Goal: Find specific page/section: Find specific page/section

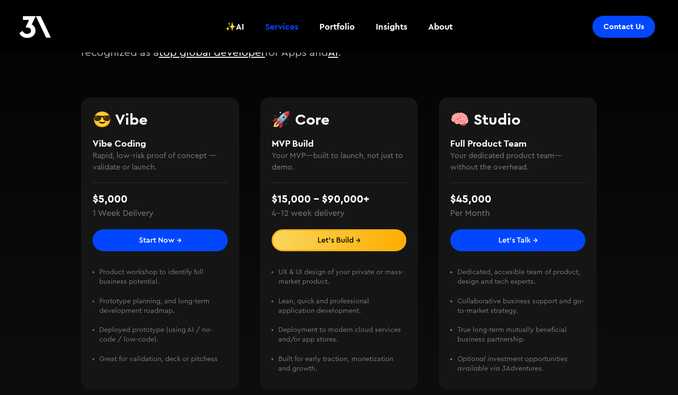
scroll to position [201, 0]
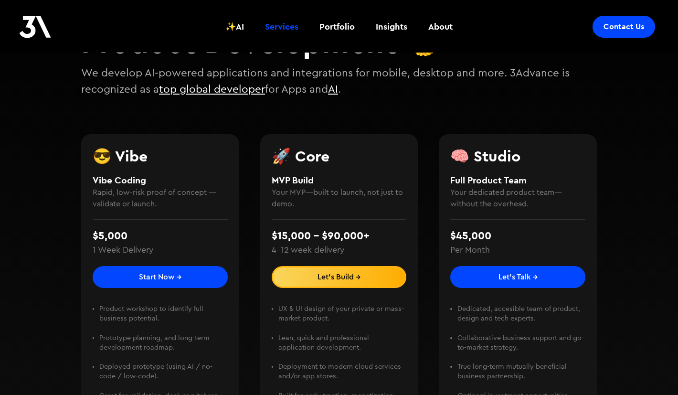
scroll to position [120, 0]
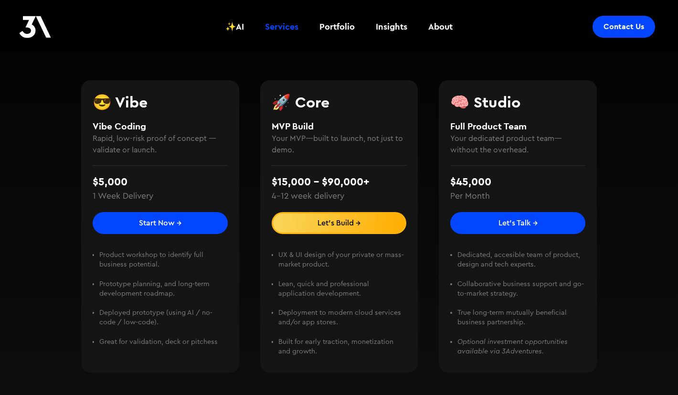
scroll to position [175, 0]
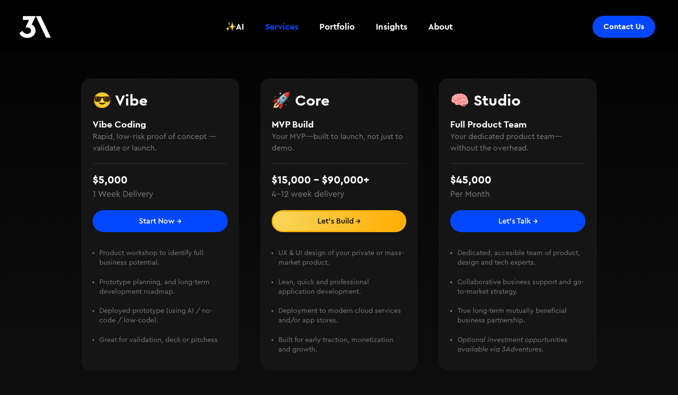
click at [160, 213] on link "Start Now →" at bounding box center [160, 221] width 135 height 22
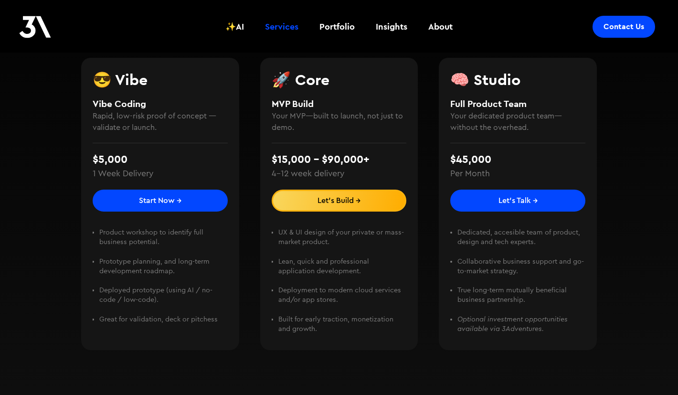
scroll to position [206, 0]
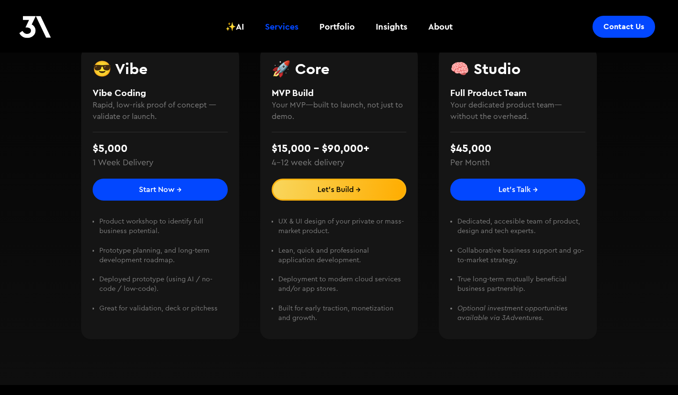
click at [382, 199] on link "Let's Build →" at bounding box center [339, 189] width 135 height 22
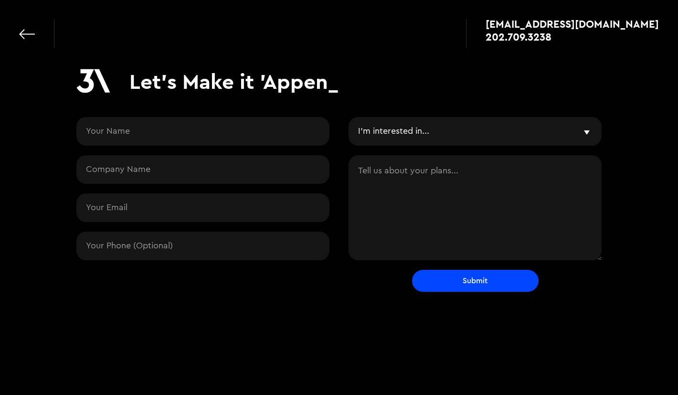
click at [20, 37] on link at bounding box center [27, 34] width 16 height 16
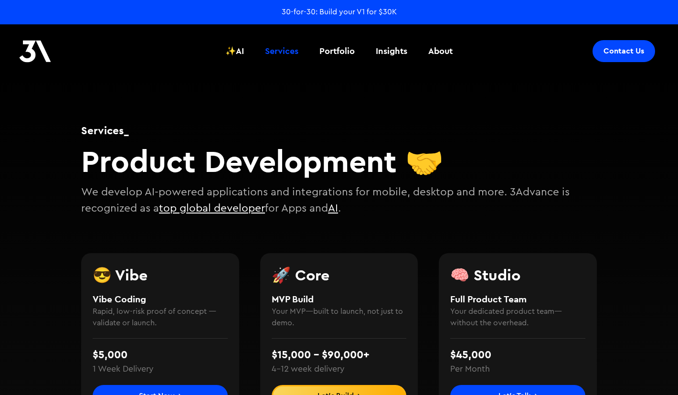
scroll to position [204, 0]
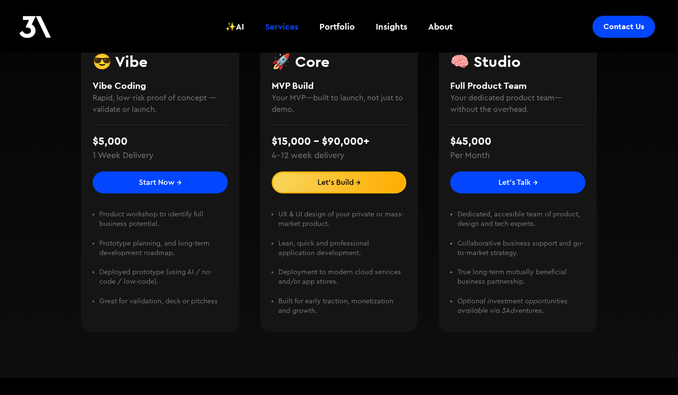
scroll to position [232, 0]
